Goal: Transaction & Acquisition: Purchase product/service

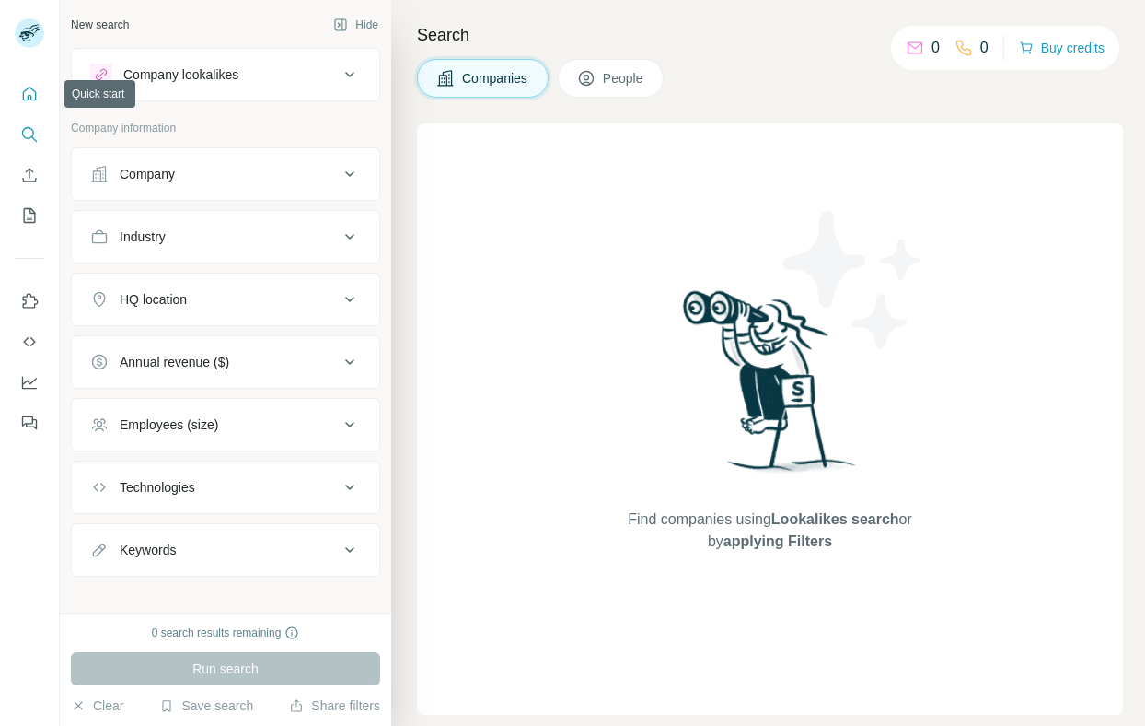
click at [27, 86] on icon "Quick start" at bounding box center [29, 94] width 18 height 18
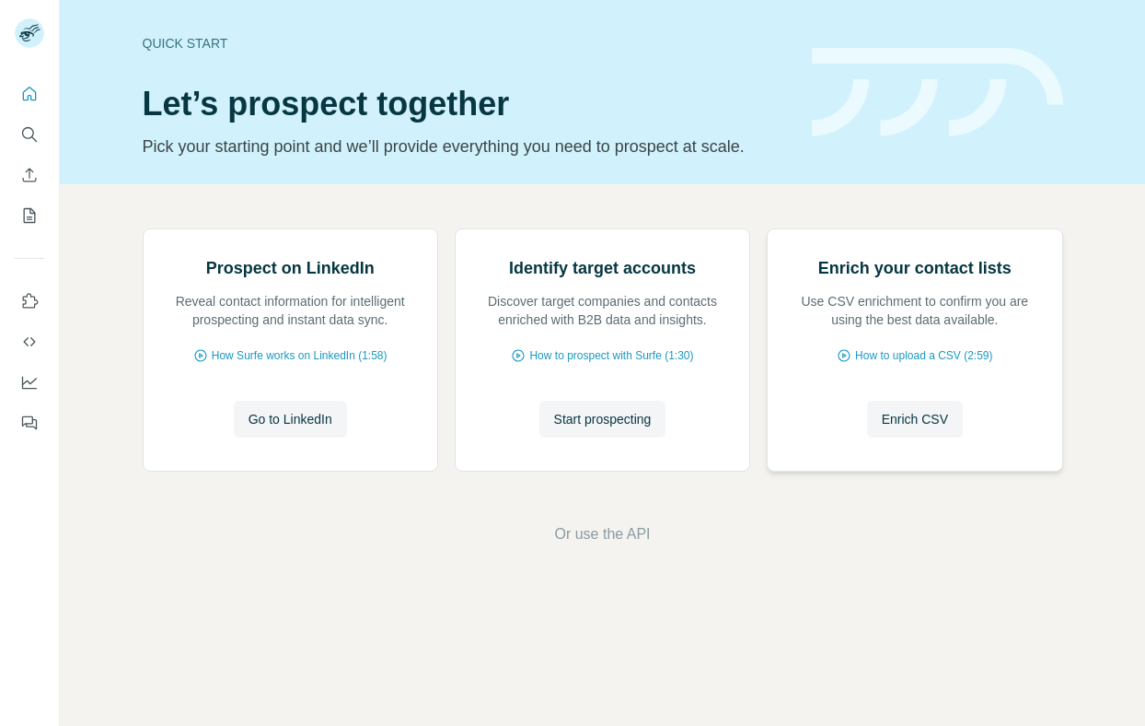
scroll to position [29, 0]
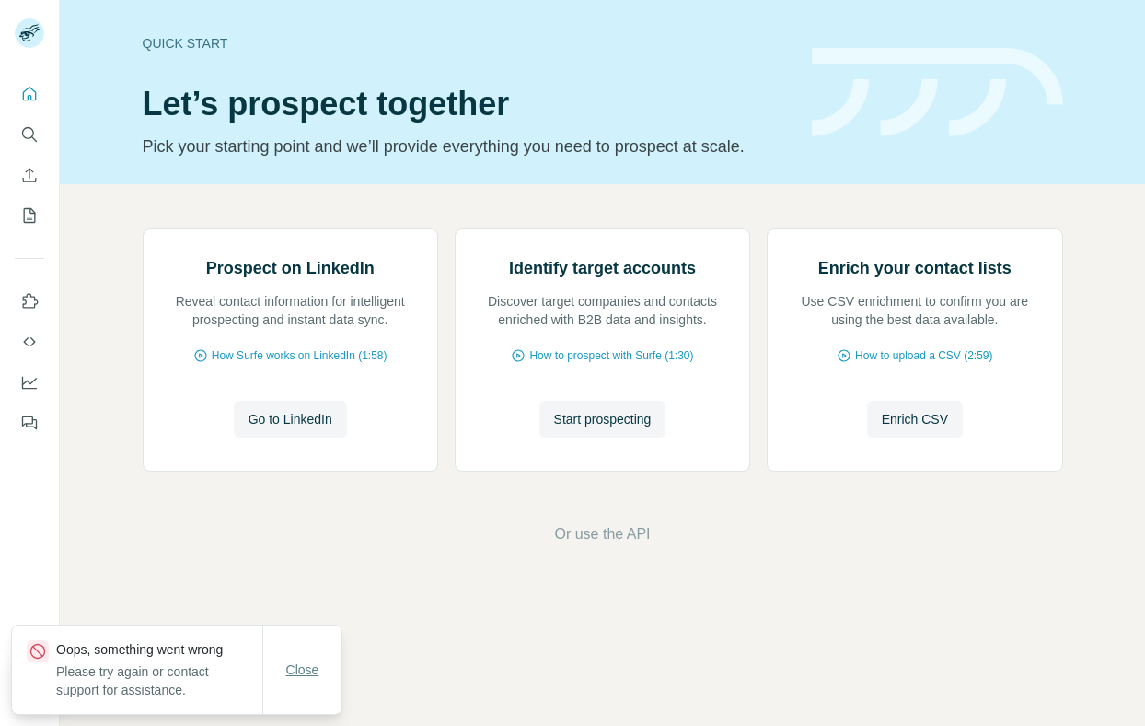
click at [311, 668] on span "Close" at bounding box center [302, 669] width 33 height 18
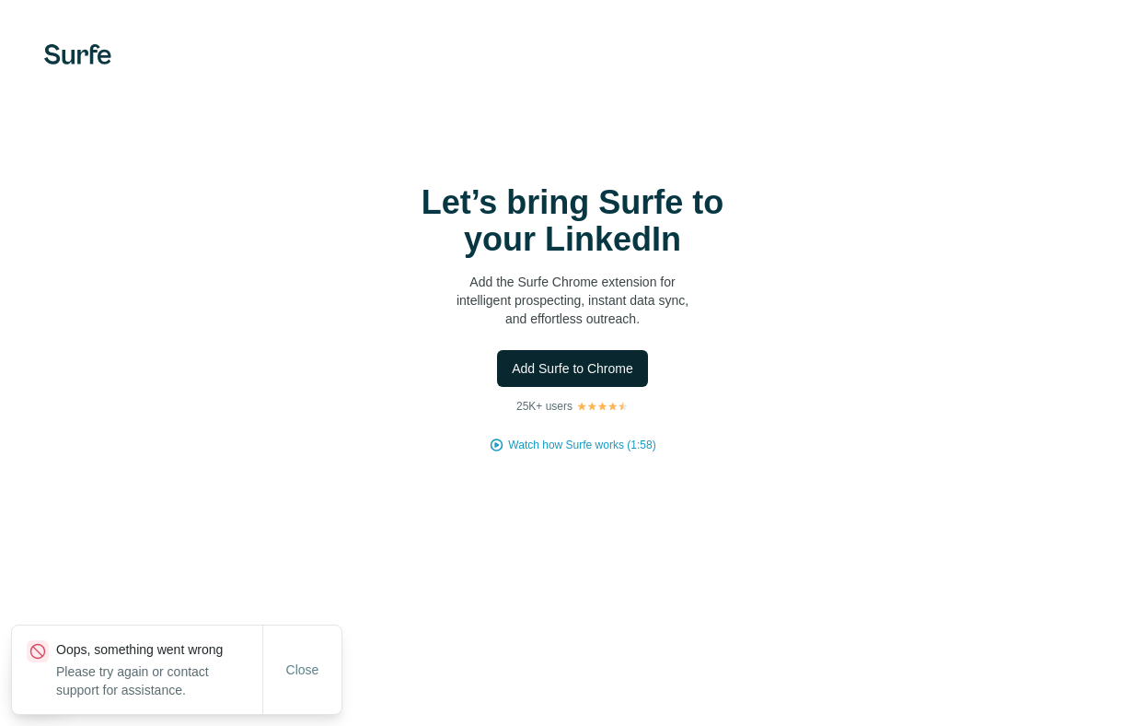
click at [577, 366] on span "Add Surfe to Chrome" at bounding box center [573, 368] width 122 height 18
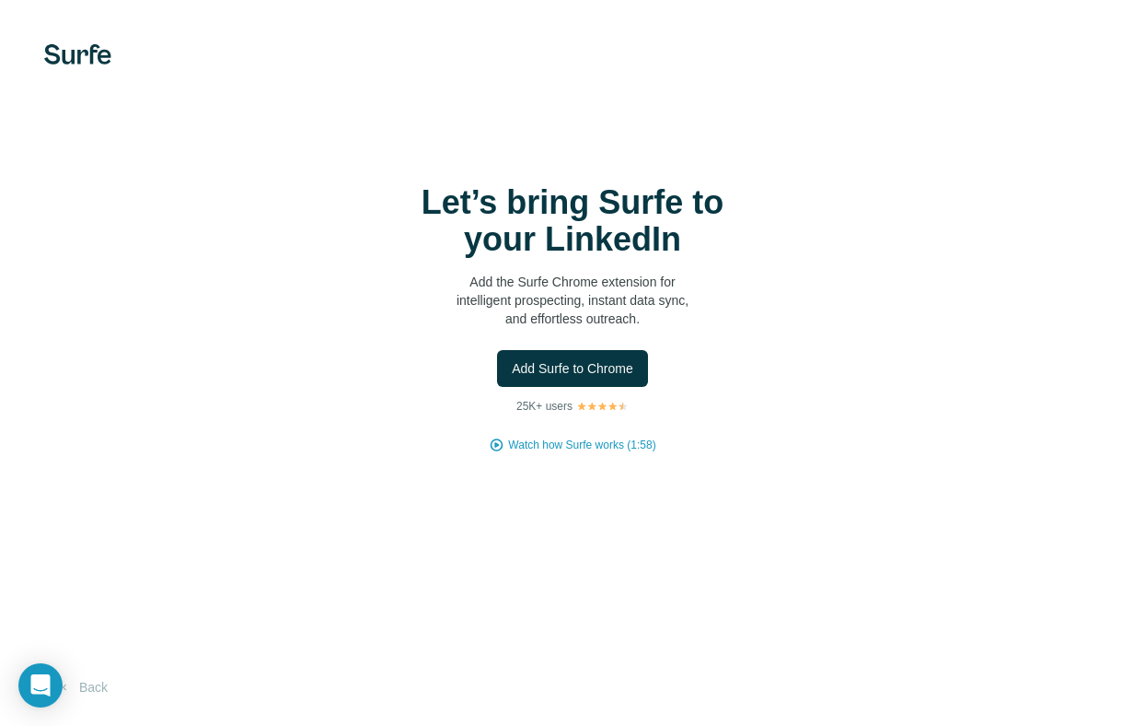
click at [66, 27] on div "Let’s bring Surfe to your LinkedIn Add the Surfe Chrome extension for intellige…" at bounding box center [572, 363] width 1145 height 726
click at [72, 44] on img at bounding box center [77, 54] width 67 height 20
click at [601, 442] on span "Watch how Surfe works (1:58)" at bounding box center [581, 444] width 147 height 17
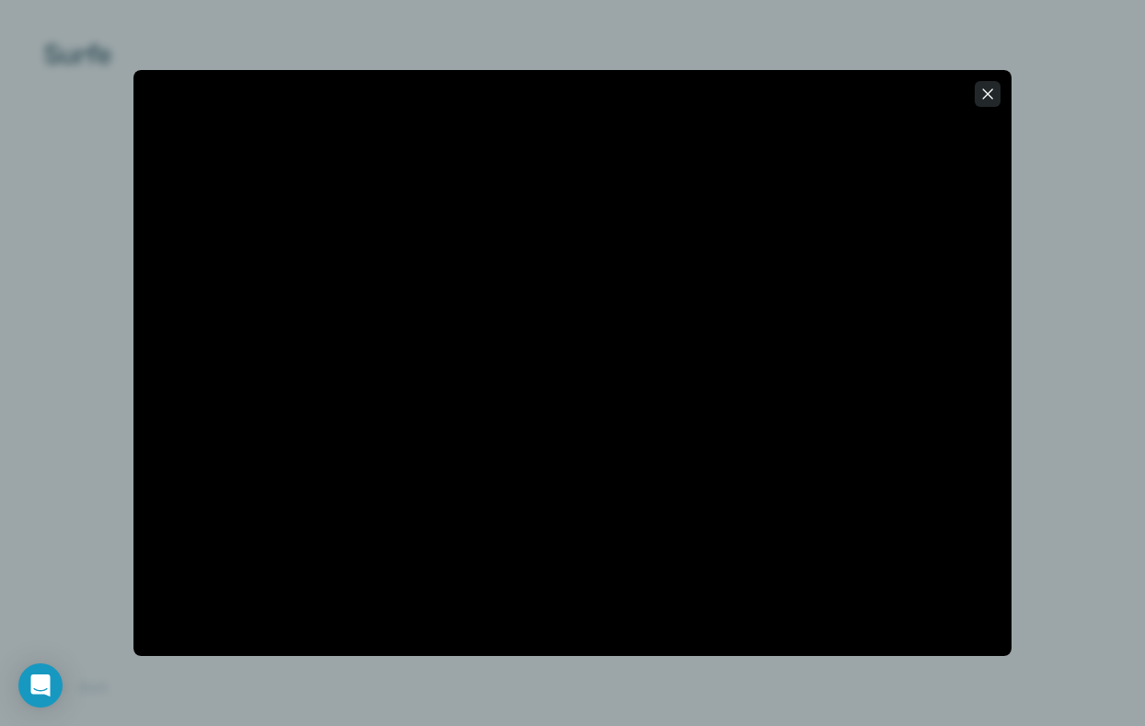
click at [990, 94] on icon "button" at bounding box center [988, 94] width 18 height 18
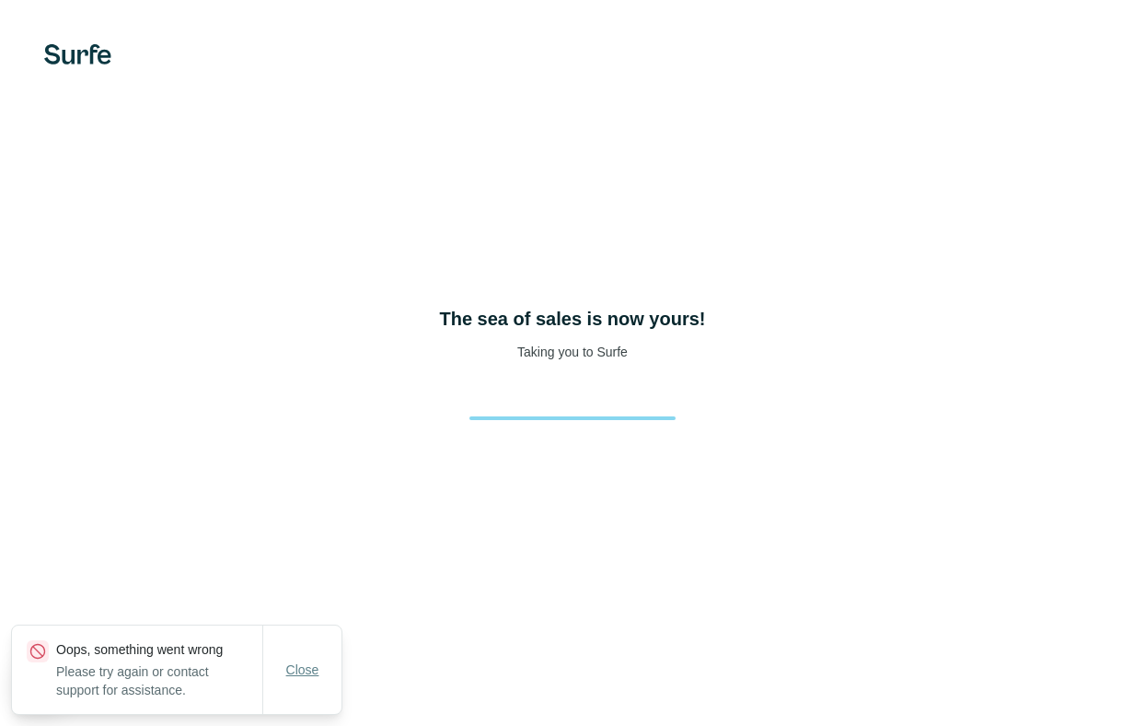
click at [312, 669] on span "Close" at bounding box center [302, 669] width 33 height 18
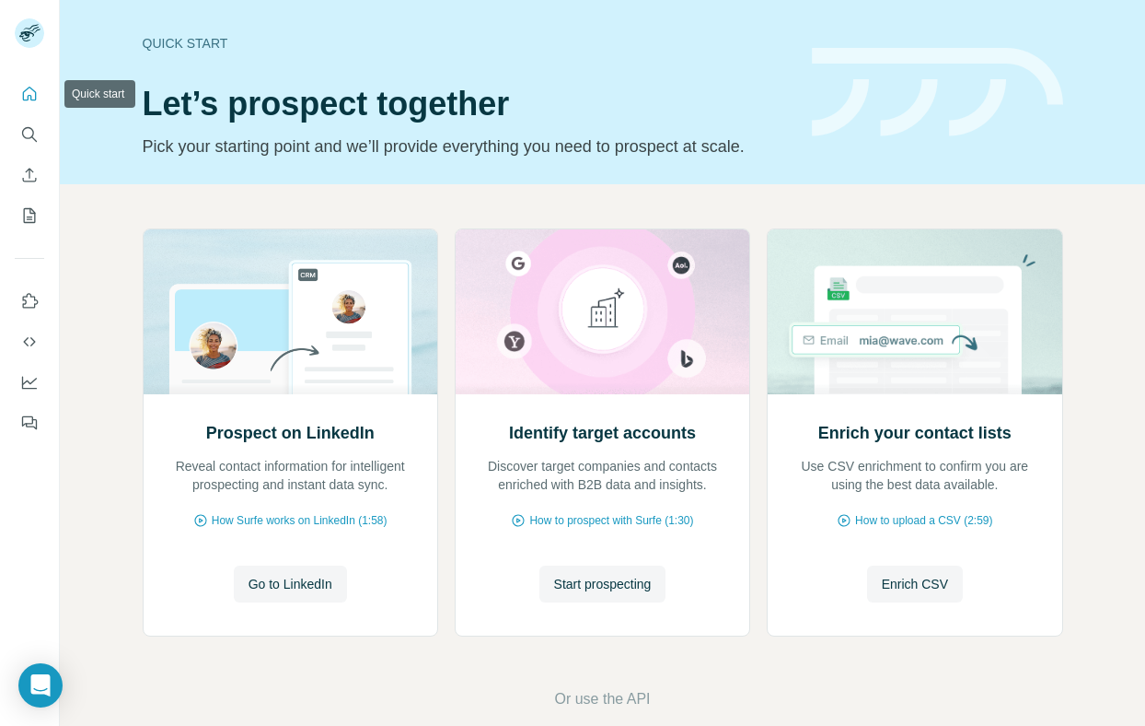
click at [30, 87] on icon "Quick start" at bounding box center [29, 94] width 18 height 18
click at [26, 208] on icon "My lists" at bounding box center [30, 215] width 12 height 15
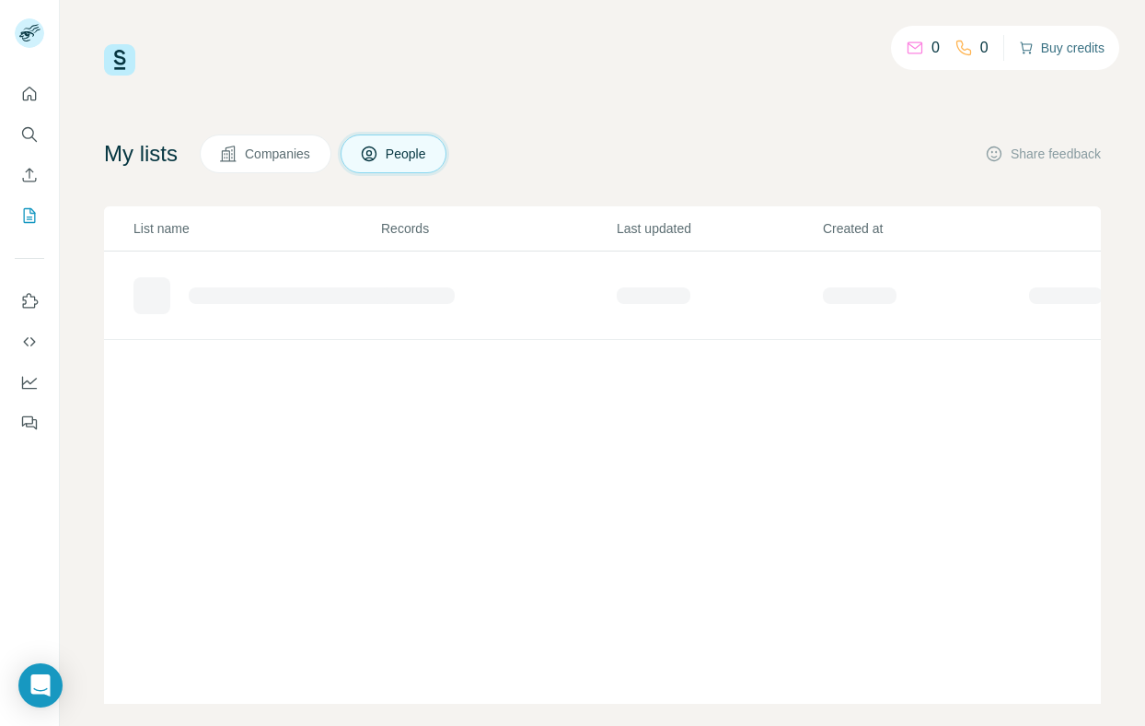
click at [1066, 46] on button "Buy credits" at bounding box center [1062, 48] width 86 height 26
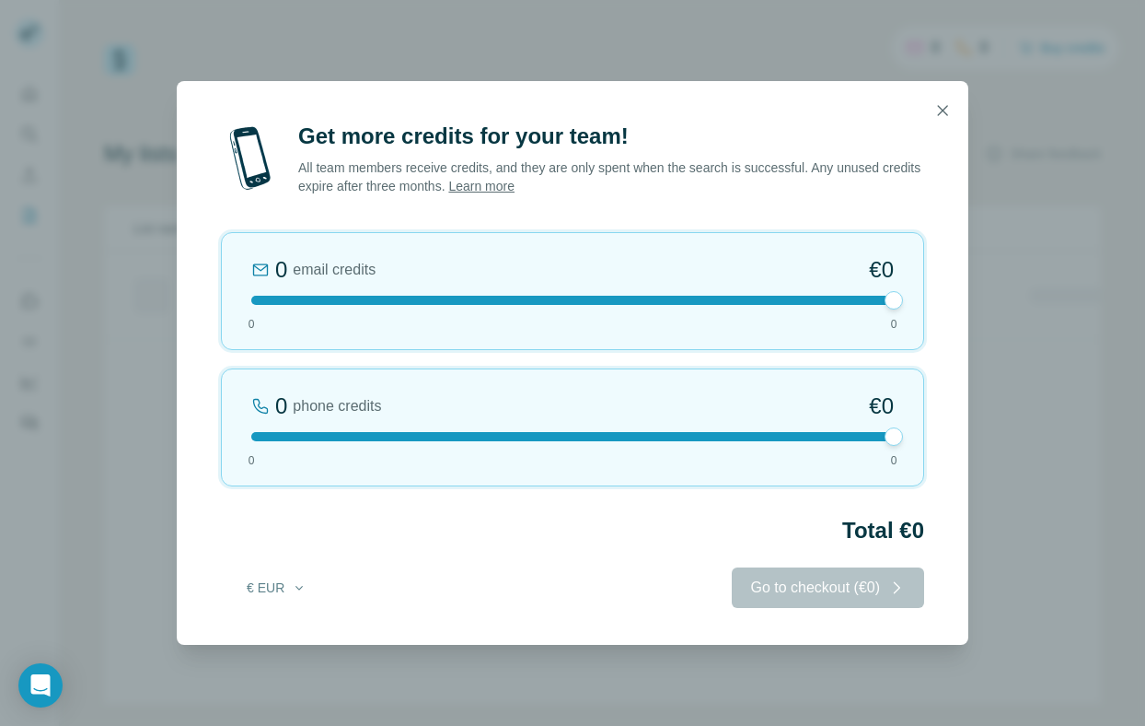
click at [802, 592] on div "Go to checkout (€0)" at bounding box center [828, 587] width 192 height 41
click at [877, 289] on div "0 email credits €0 0 0" at bounding box center [572, 291] width 703 height 118
